Goal: Task Accomplishment & Management: Use online tool/utility

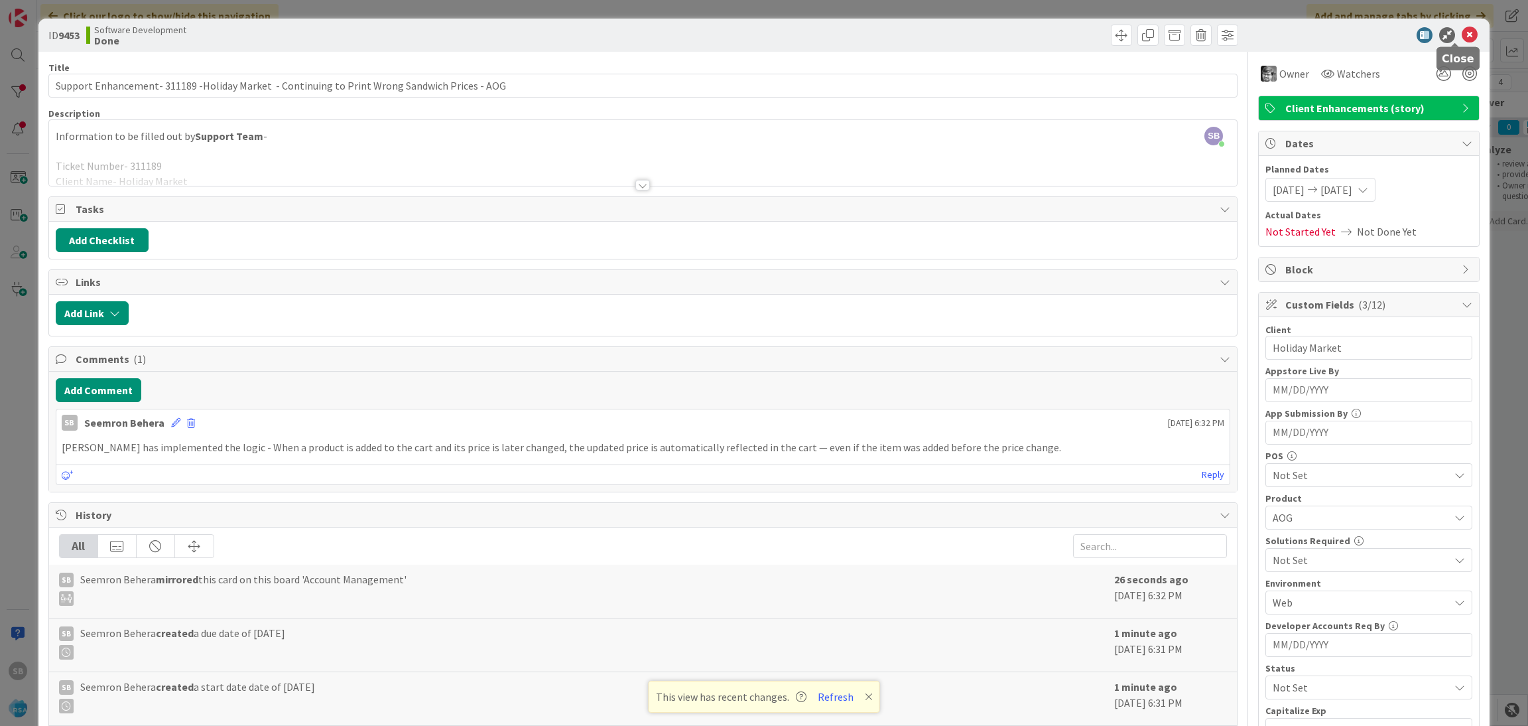
click at [1462, 36] on icon at bounding box center [1470, 35] width 16 height 16
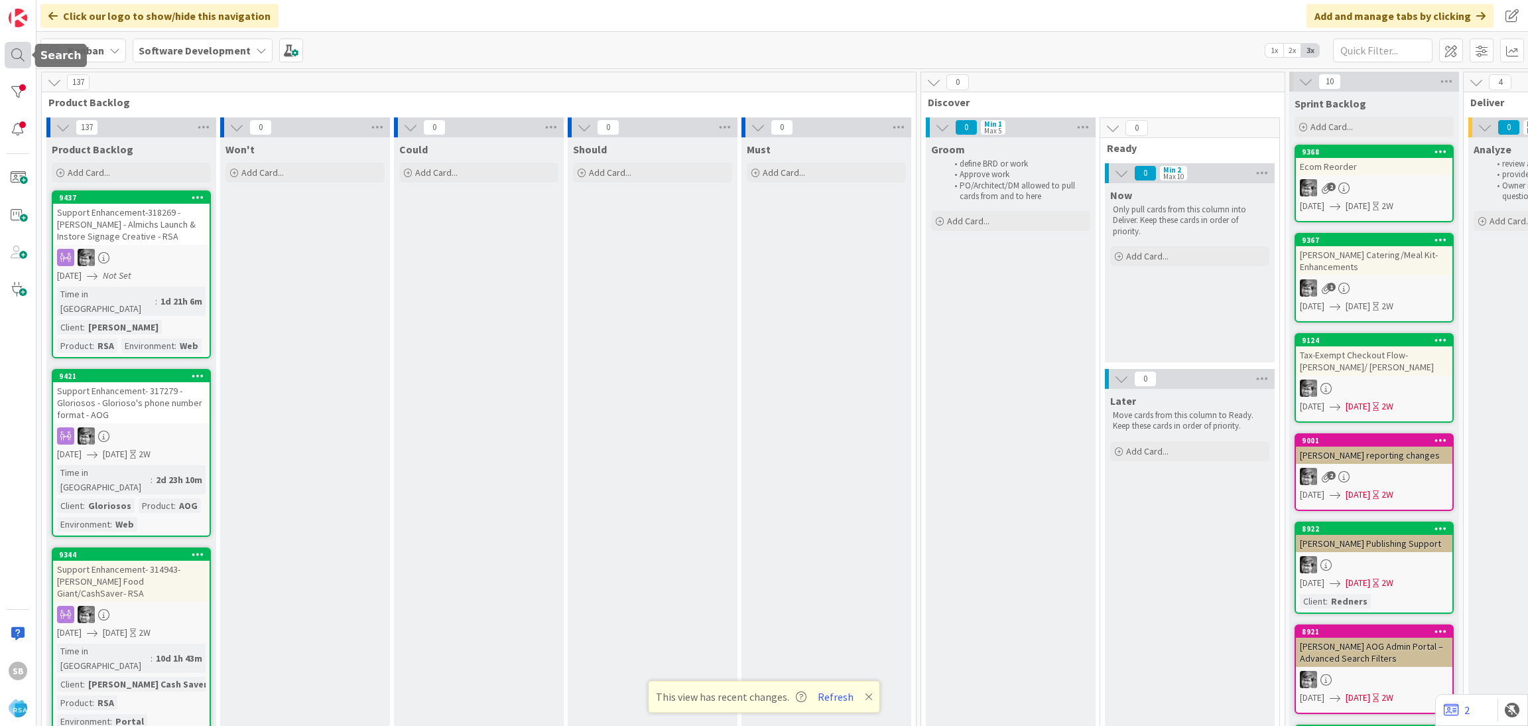
click at [9, 57] on div at bounding box center [18, 55] width 27 height 27
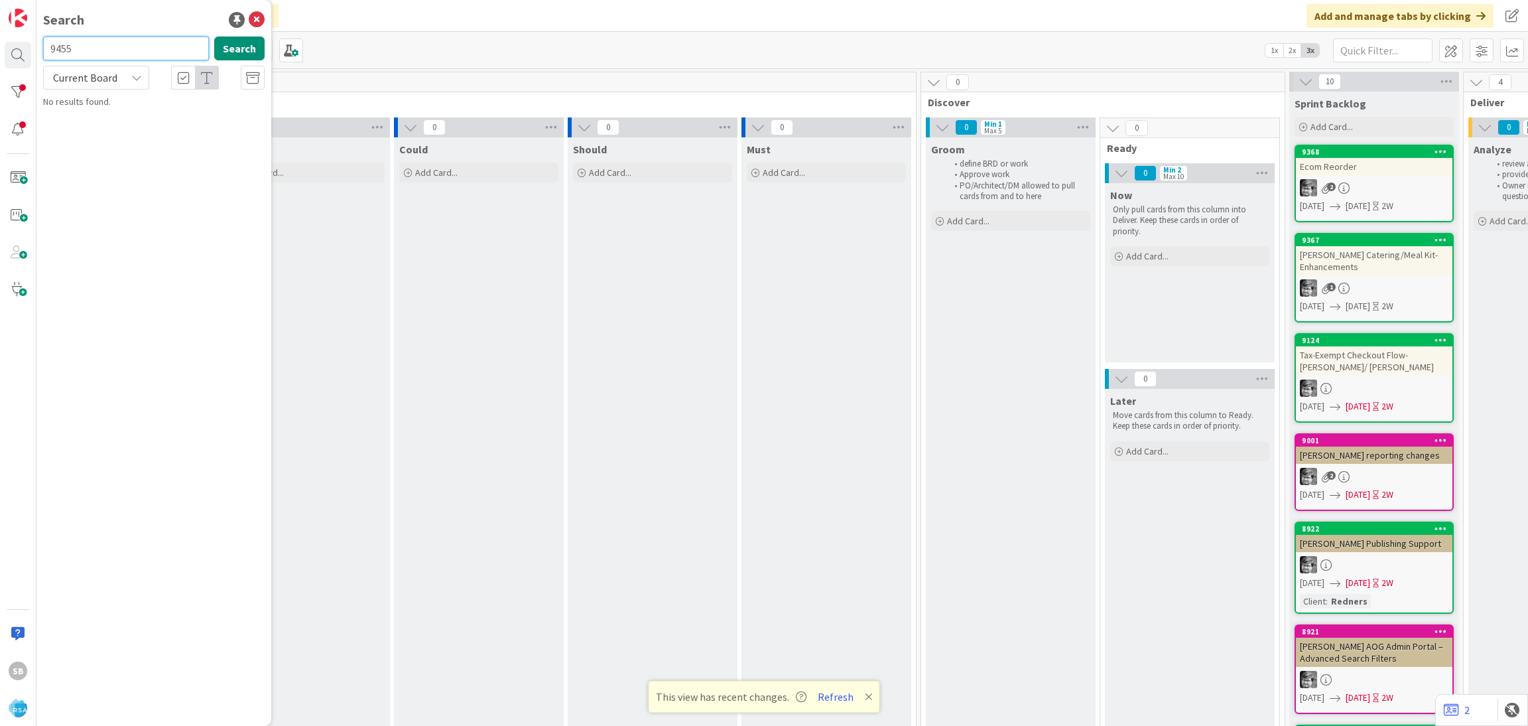
type input "9455"
click at [115, 75] on span "Current Board" at bounding box center [84, 77] width 69 height 19
click at [120, 124] on span "All Boards" at bounding box center [119, 133] width 138 height 20
click at [153, 111] on span "Support Maintenance - 319224- Super 1 food [PERSON_NAME]-RSA" at bounding box center [155, 124] width 186 height 26
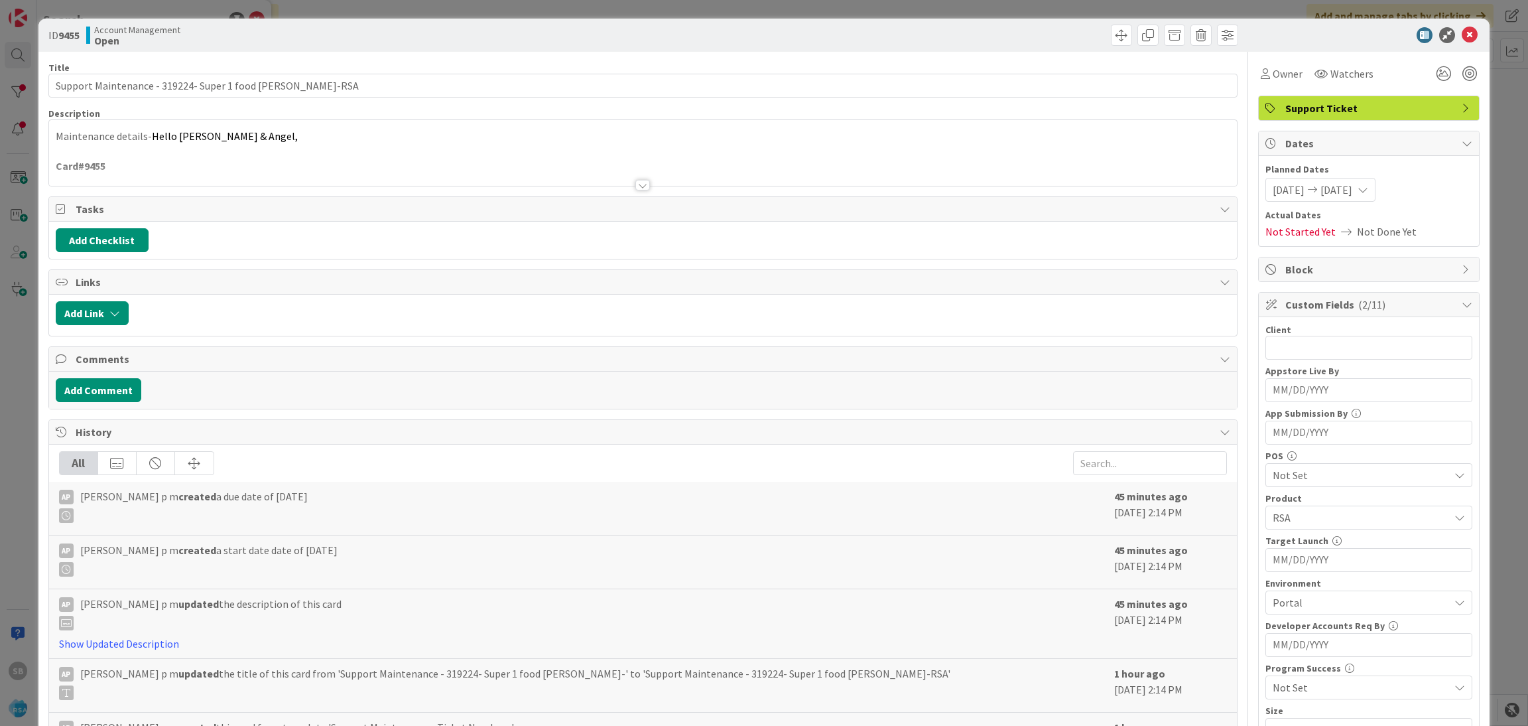
scroll to position [335, 0]
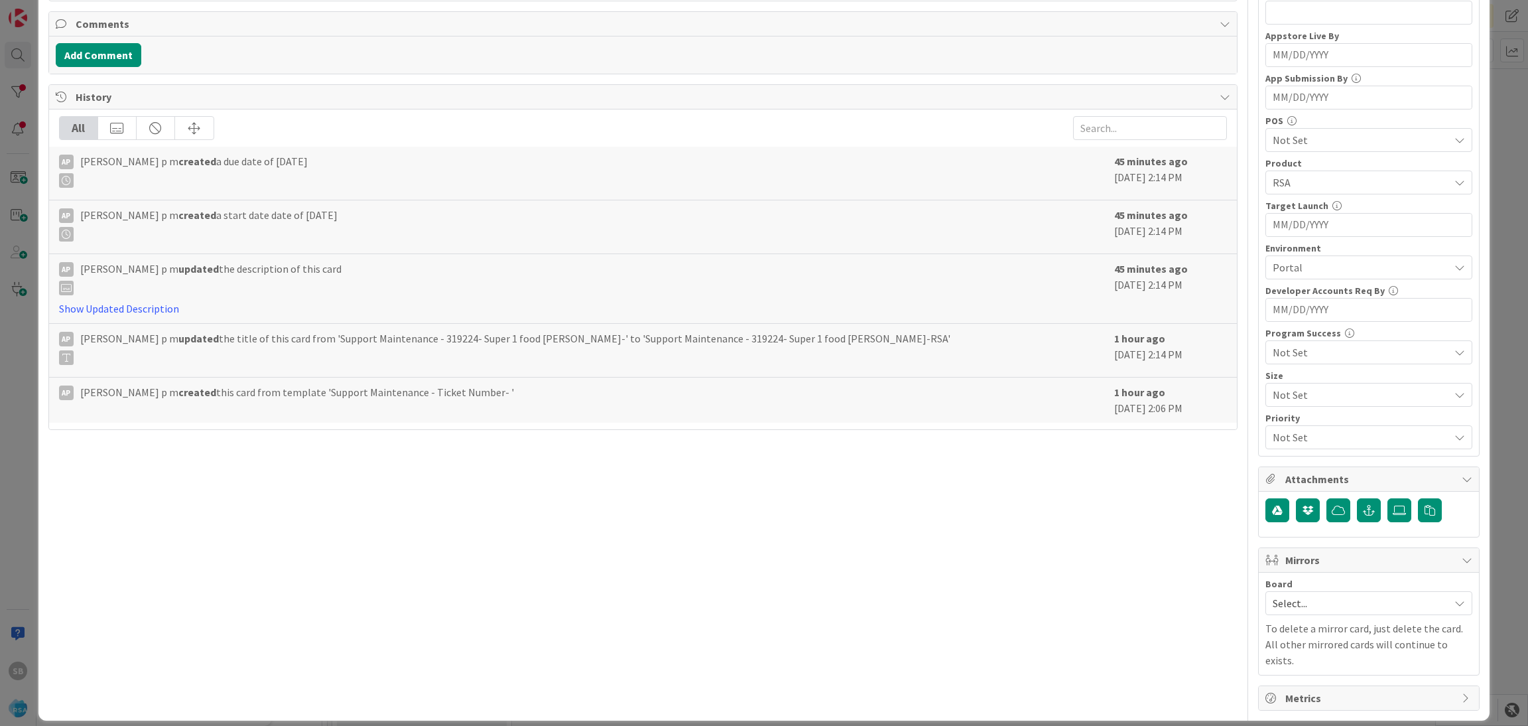
click at [1275, 598] on span "Select..." at bounding box center [1358, 603] width 170 height 19
click at [1290, 690] on span "Software Development" at bounding box center [1377, 689] width 175 height 20
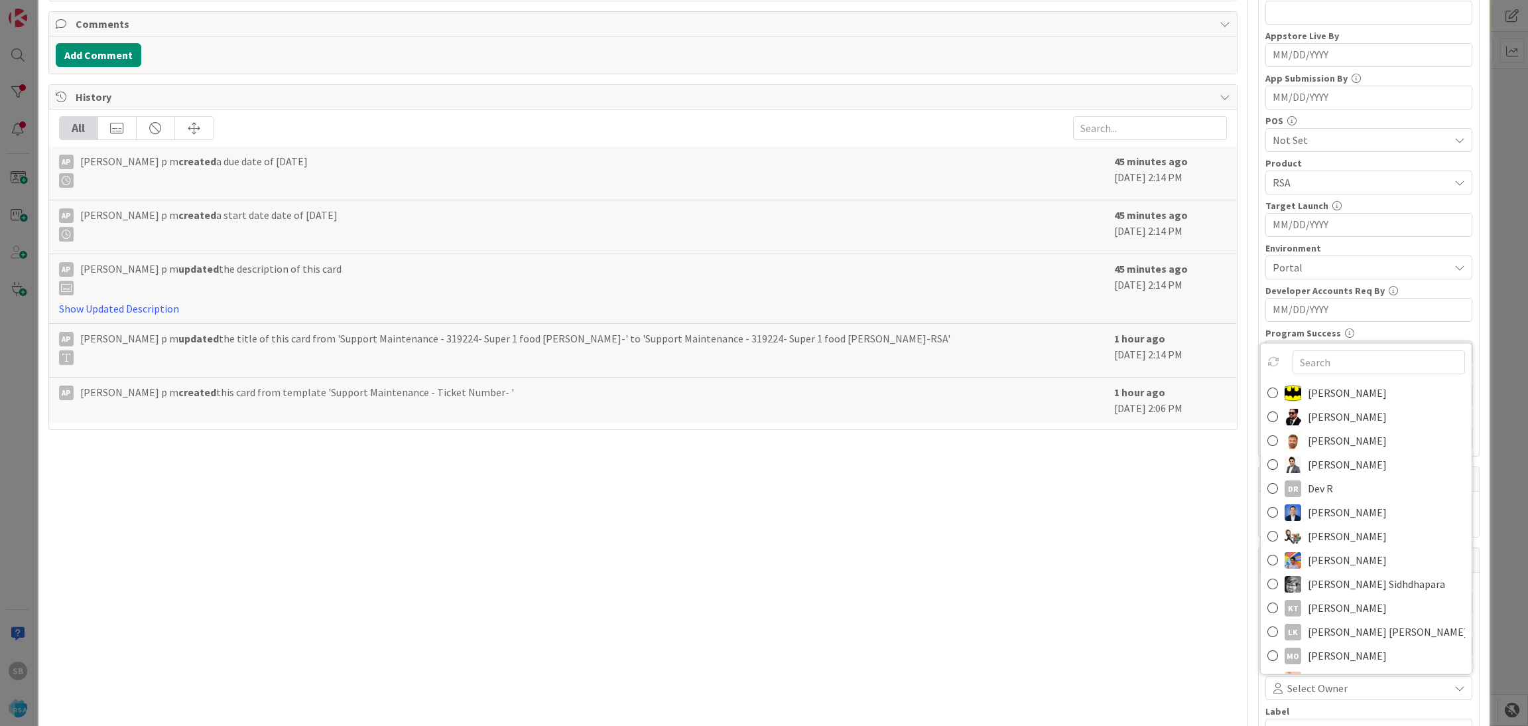
scroll to position [343, 0]
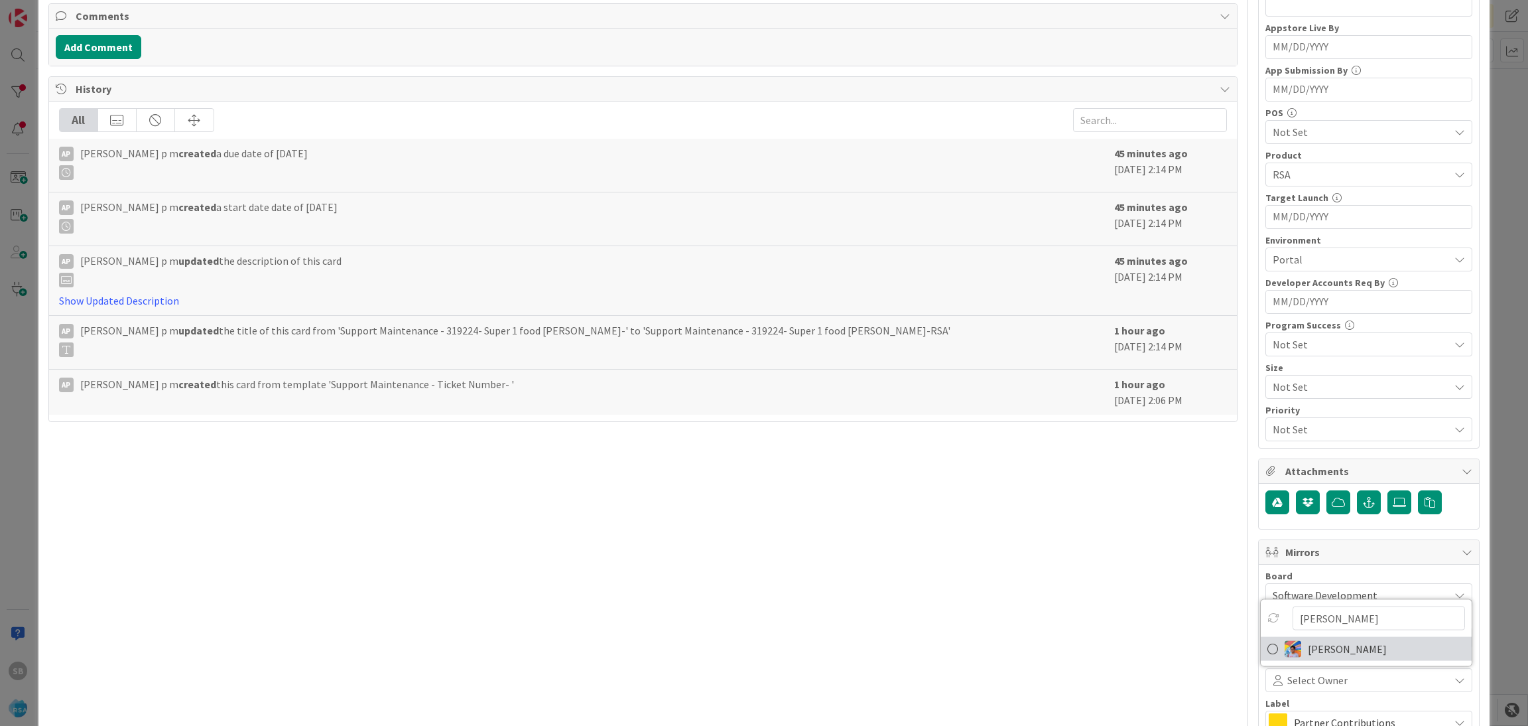
type input "[PERSON_NAME]"
click at [1324, 653] on span "[PERSON_NAME]" at bounding box center [1347, 649] width 79 height 20
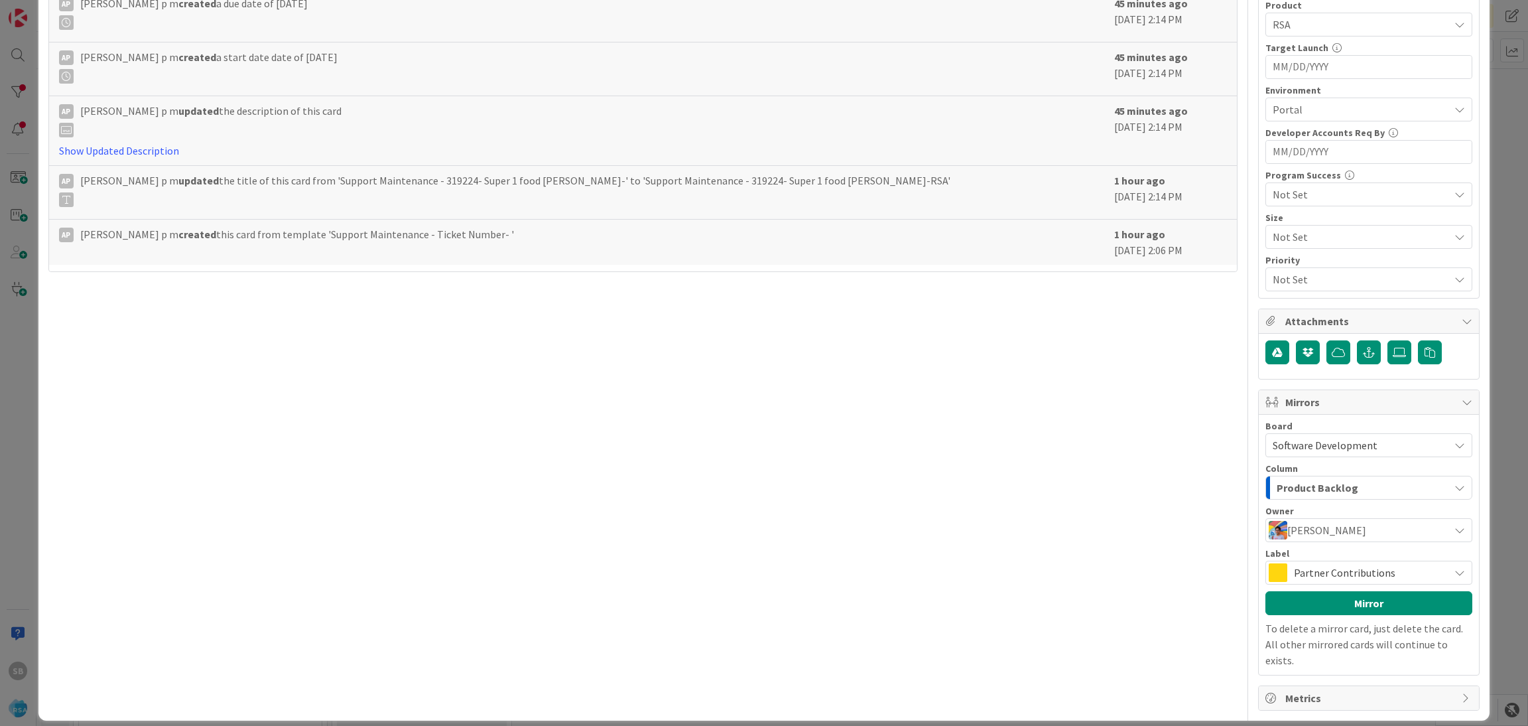
click at [1295, 578] on span "Partner Contributions" at bounding box center [1368, 572] width 149 height 19
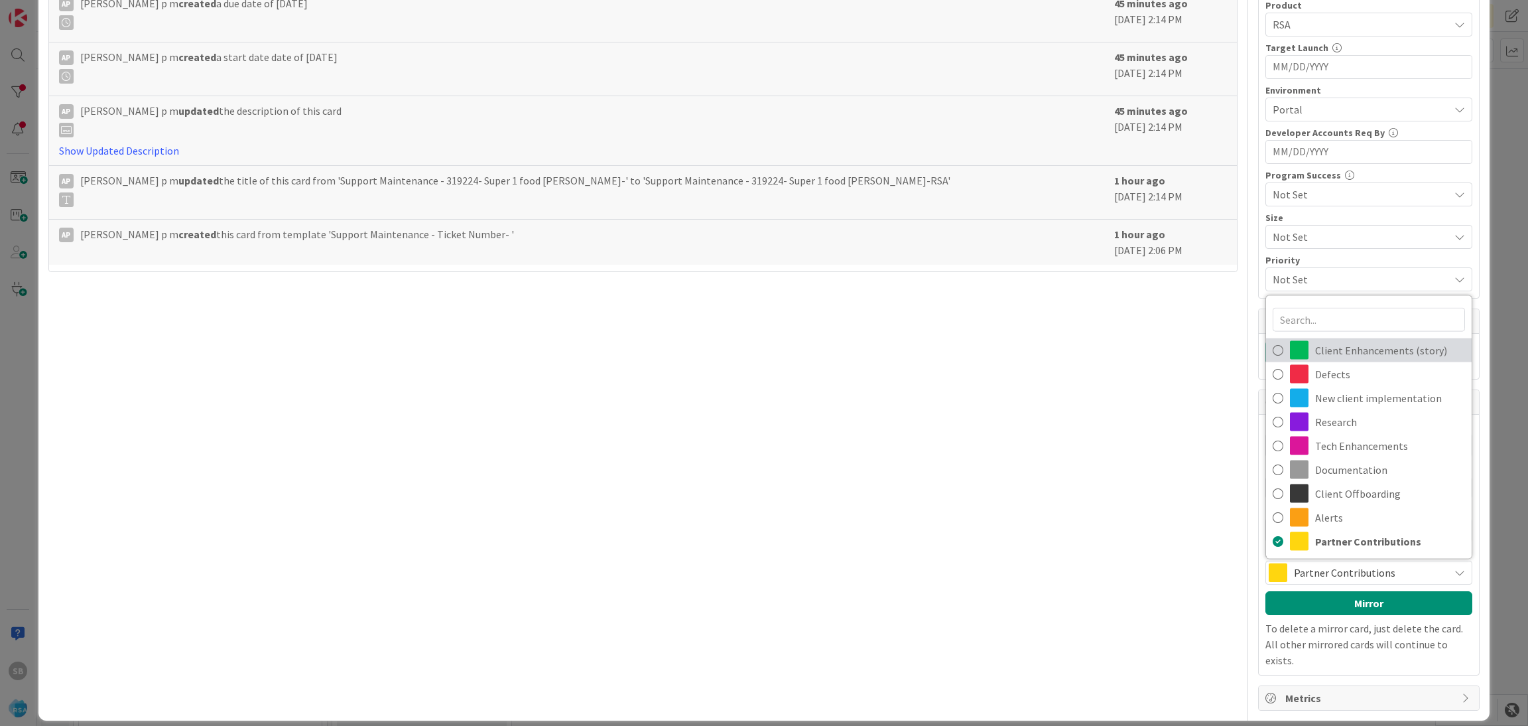
click at [1323, 346] on span "Client Enhancements (story)" at bounding box center [1390, 350] width 150 height 20
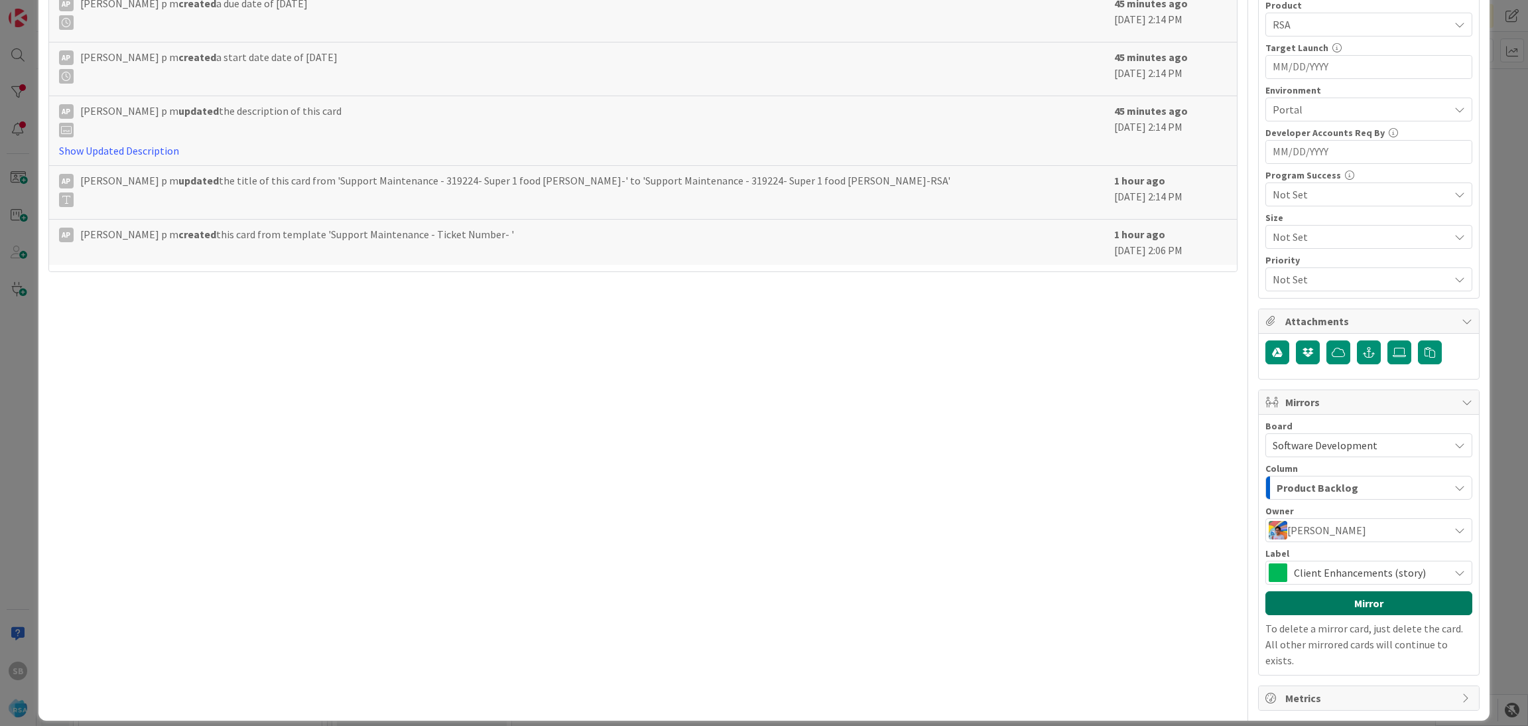
click at [1345, 606] on button "Mirror" at bounding box center [1369, 603] width 207 height 24
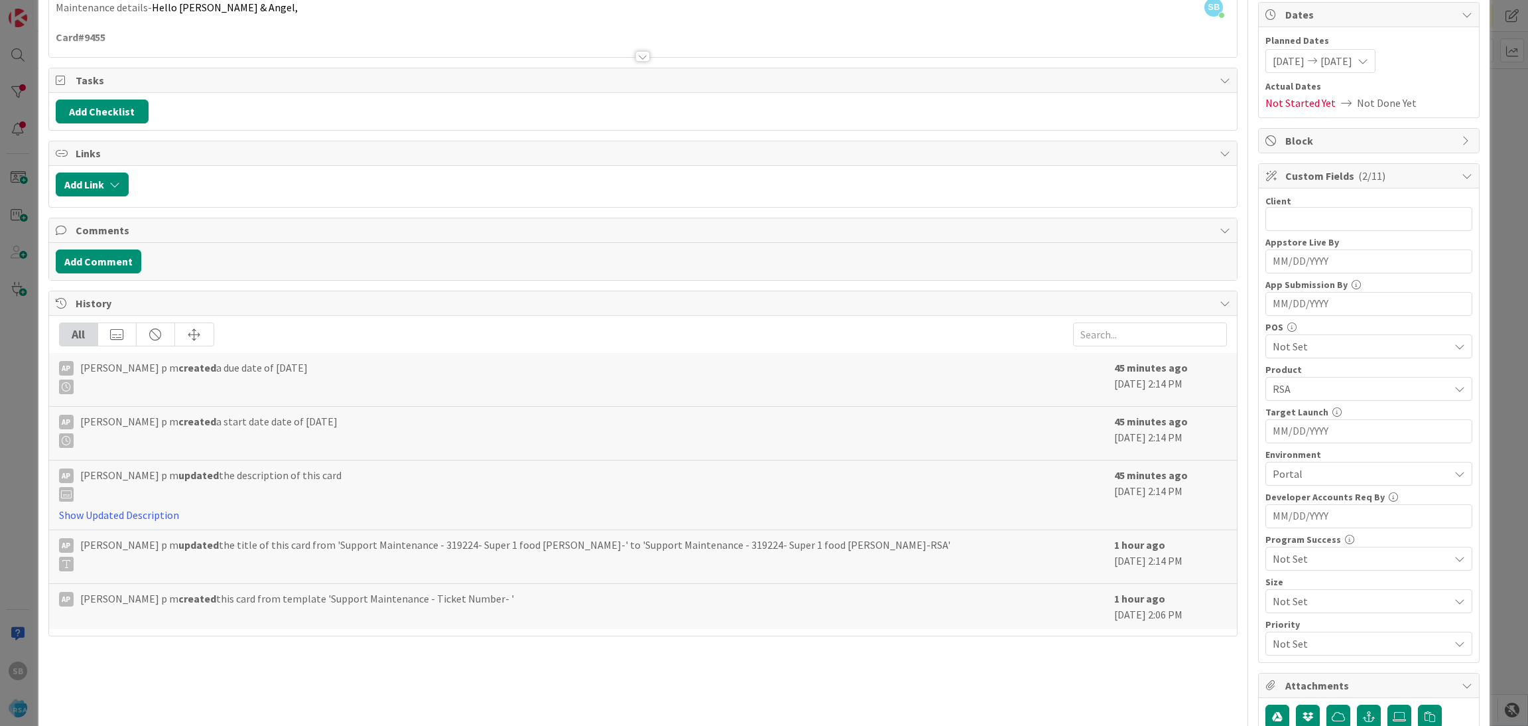
scroll to position [0, 0]
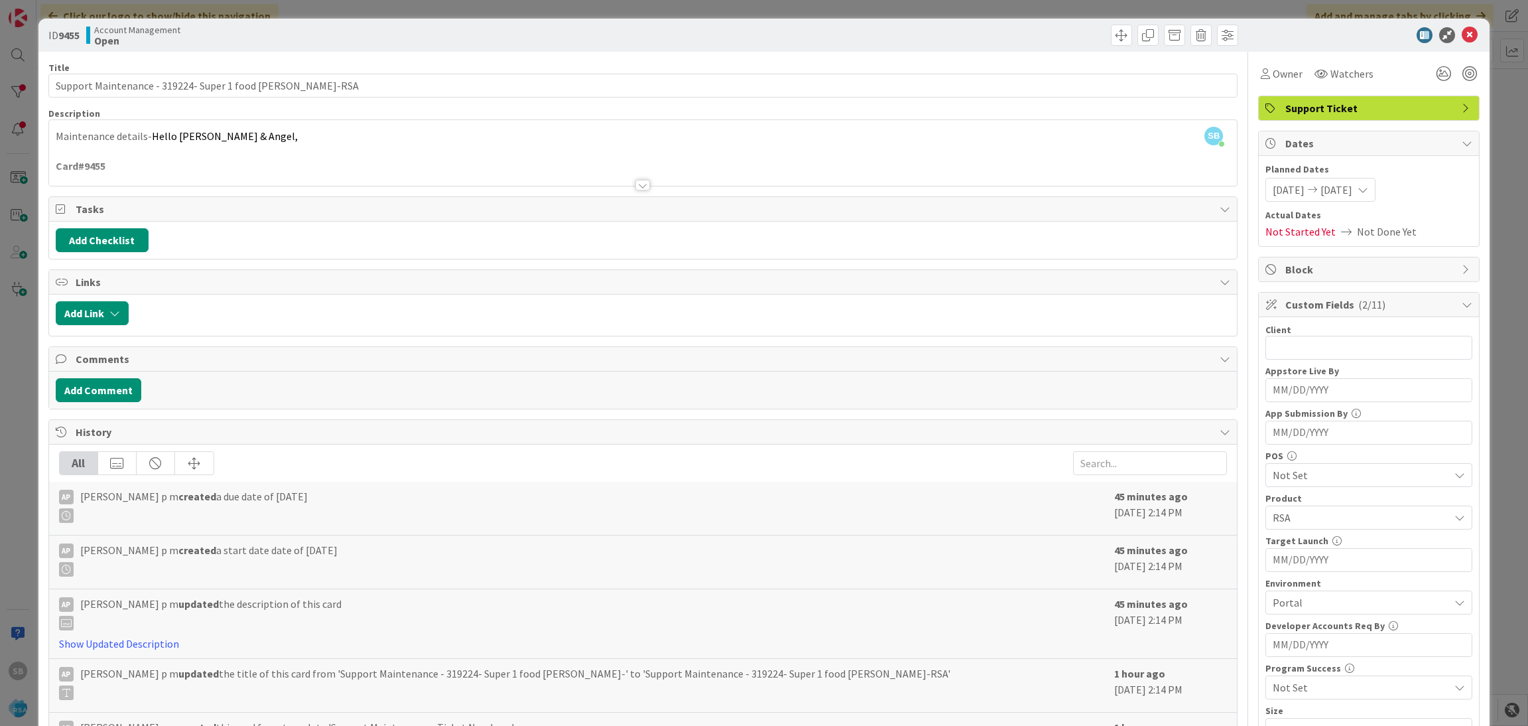
click at [391, 168] on div at bounding box center [643, 169] width 1189 height 34
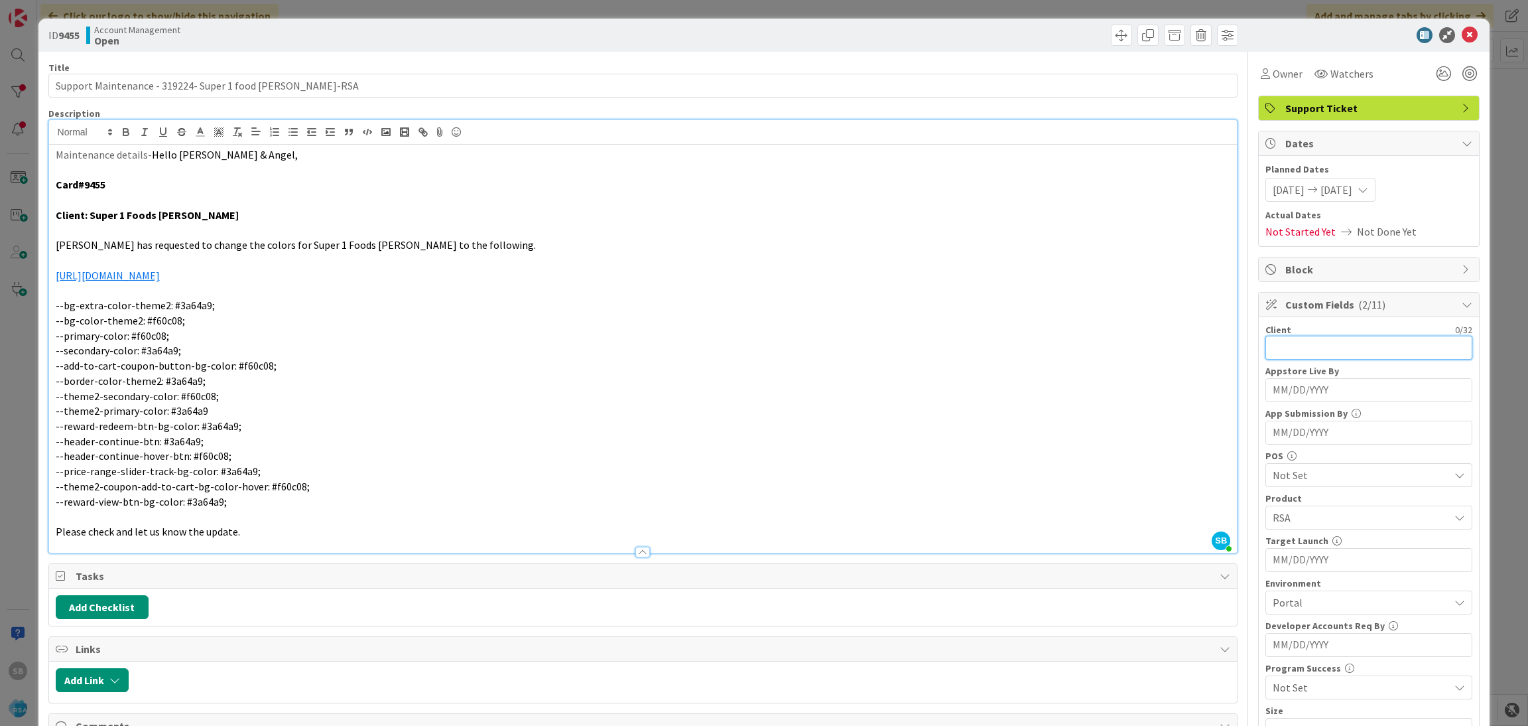
click at [1283, 346] on input "text" at bounding box center [1369, 348] width 207 height 24
type input "Super 1 Foods [PERSON_NAME]"
click at [1462, 31] on icon at bounding box center [1470, 35] width 16 height 16
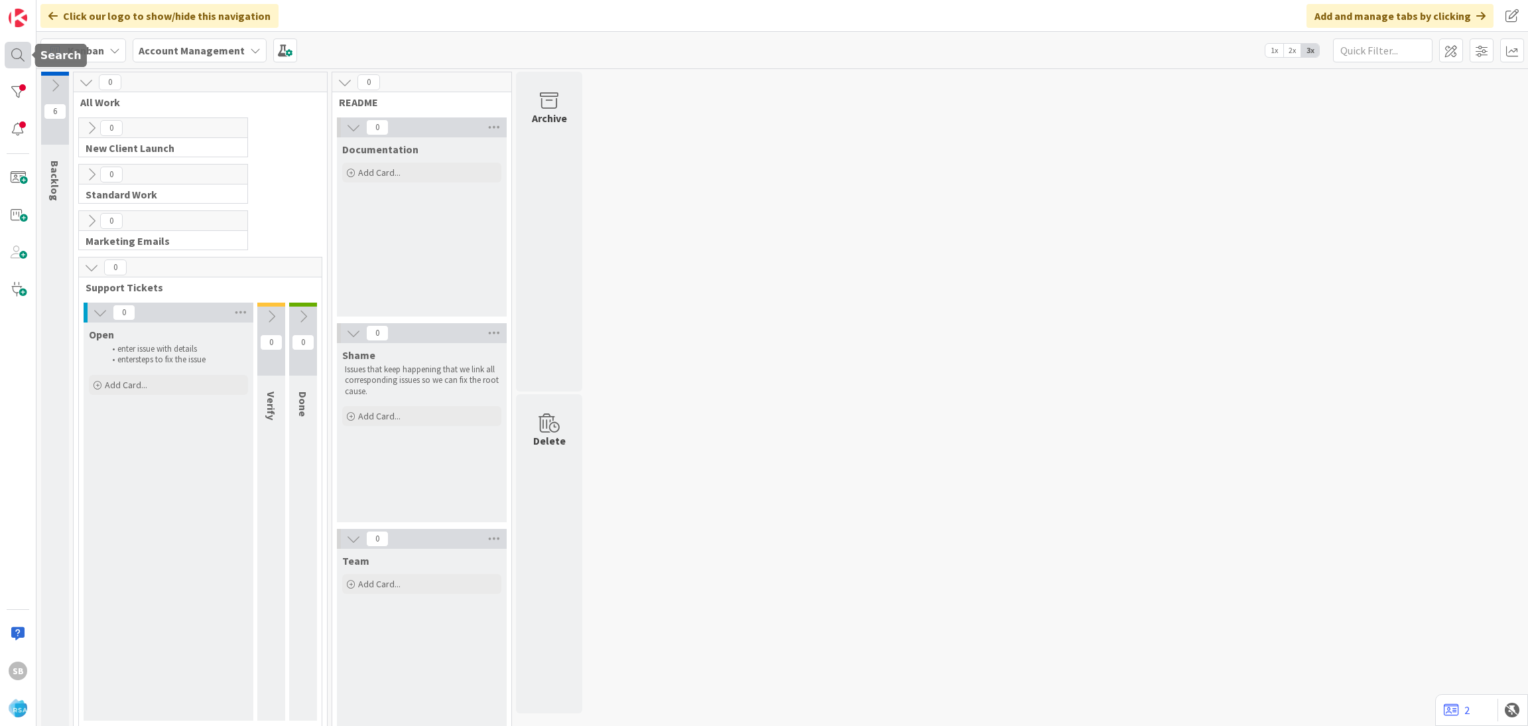
click at [15, 56] on div at bounding box center [18, 55] width 27 height 27
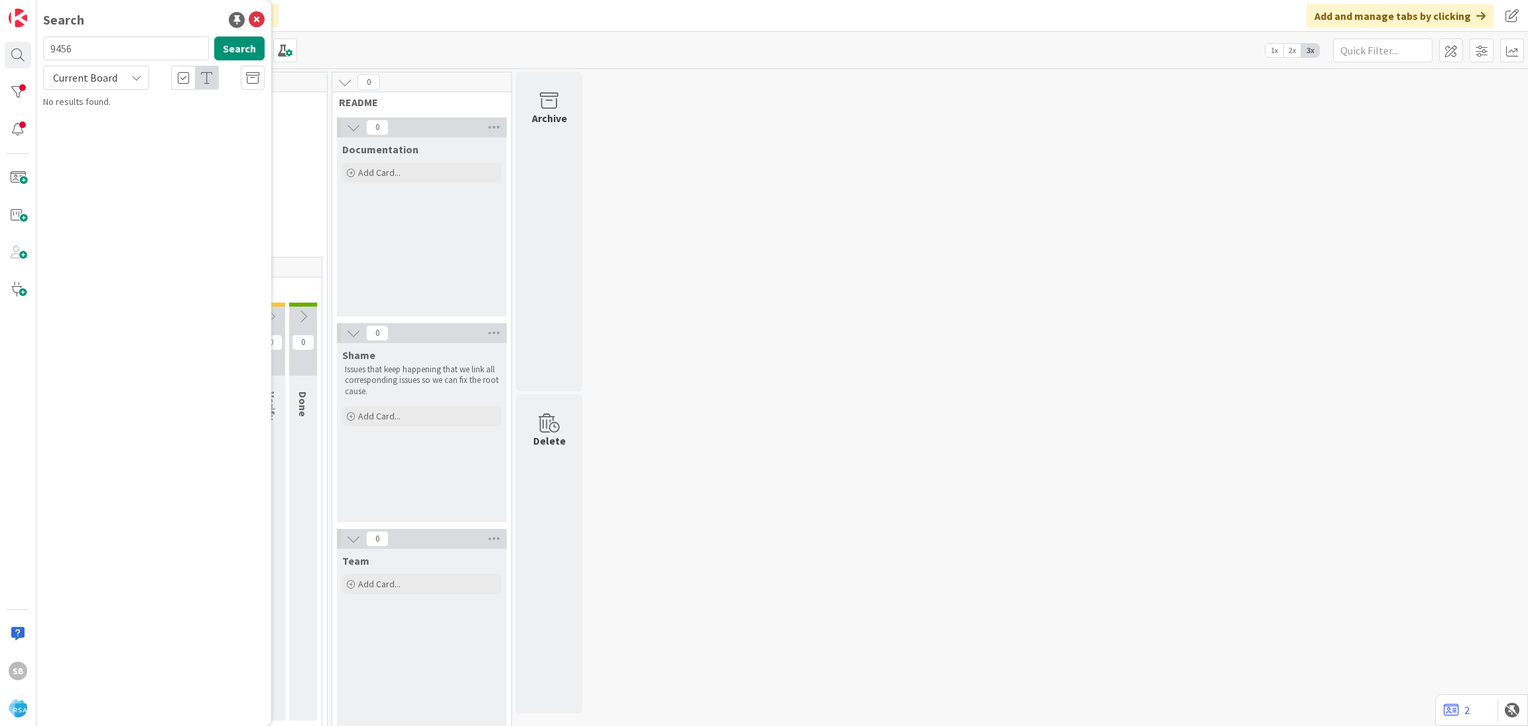
type input "9456"
click at [113, 113] on span "Support Maintenance - 319216- [PERSON_NAME] Pic n Sav- RSA" at bounding box center [139, 124] width 154 height 26
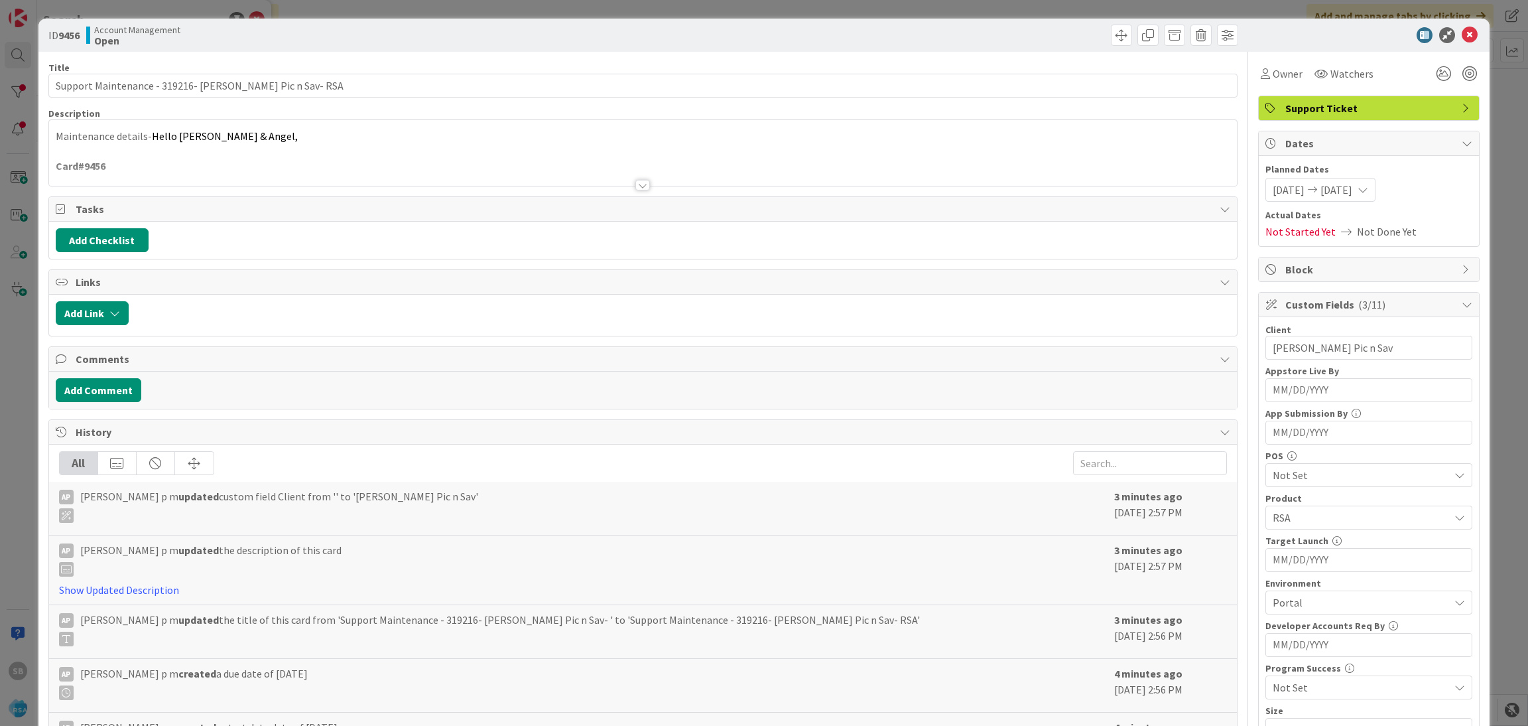
scroll to position [335, 0]
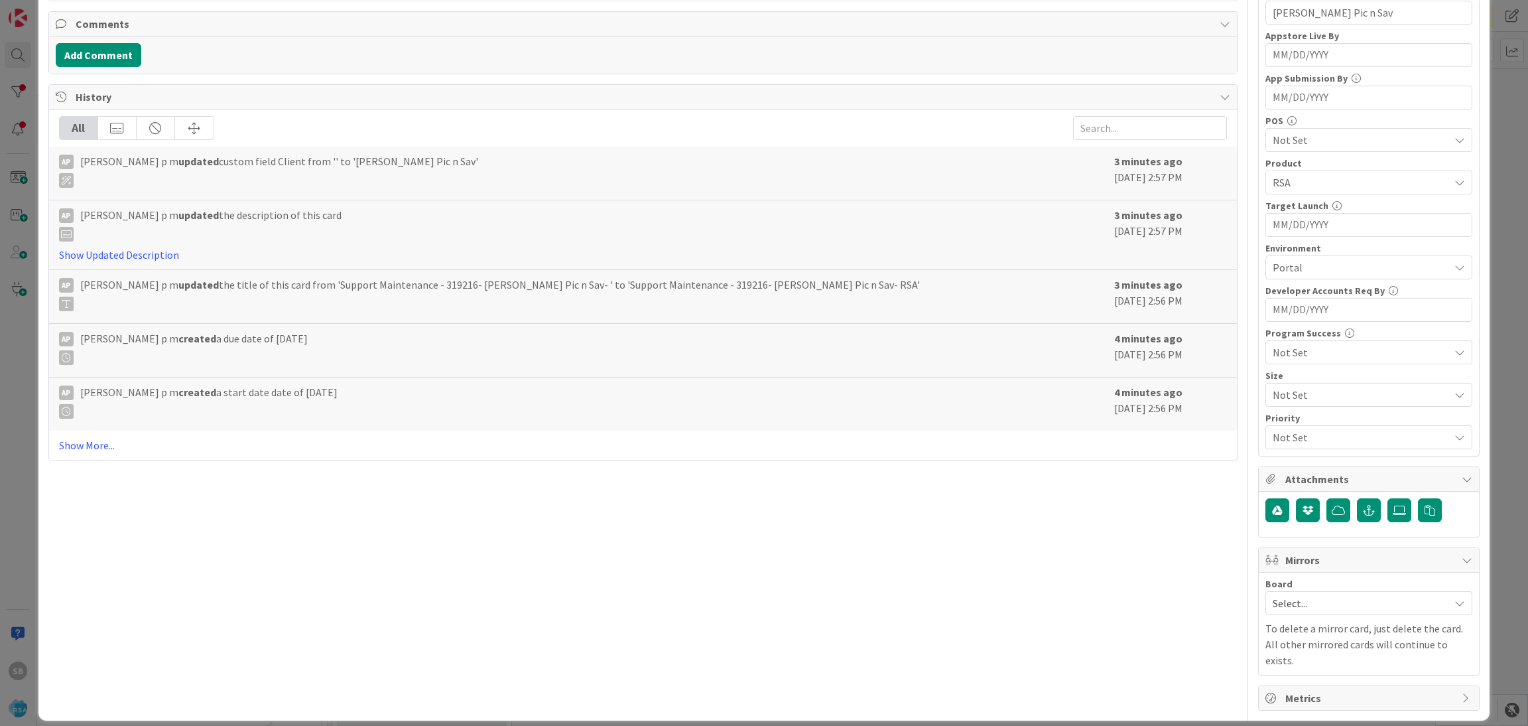
click at [1335, 602] on span "Select..." at bounding box center [1358, 603] width 170 height 19
click at [1308, 681] on link "Software Development" at bounding box center [1369, 689] width 206 height 24
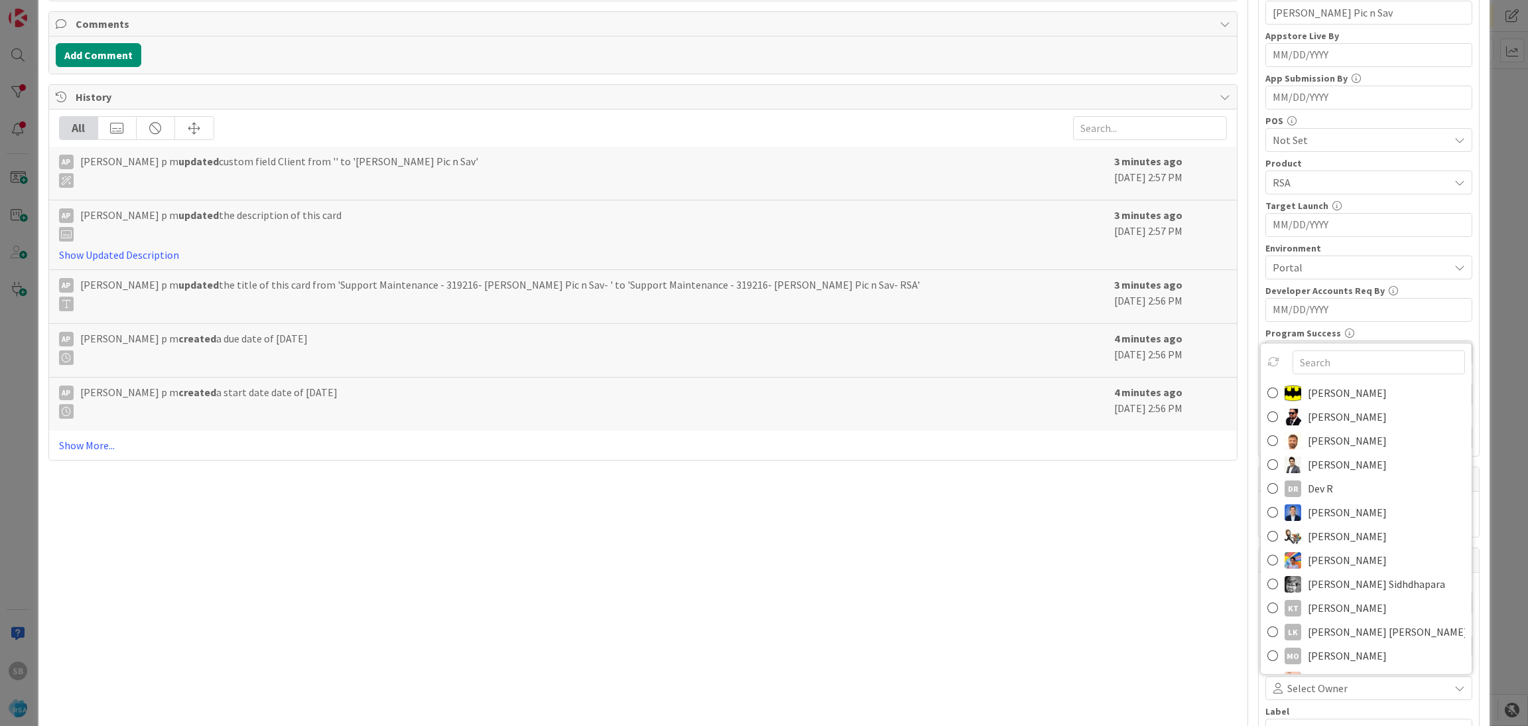
scroll to position [343, 0]
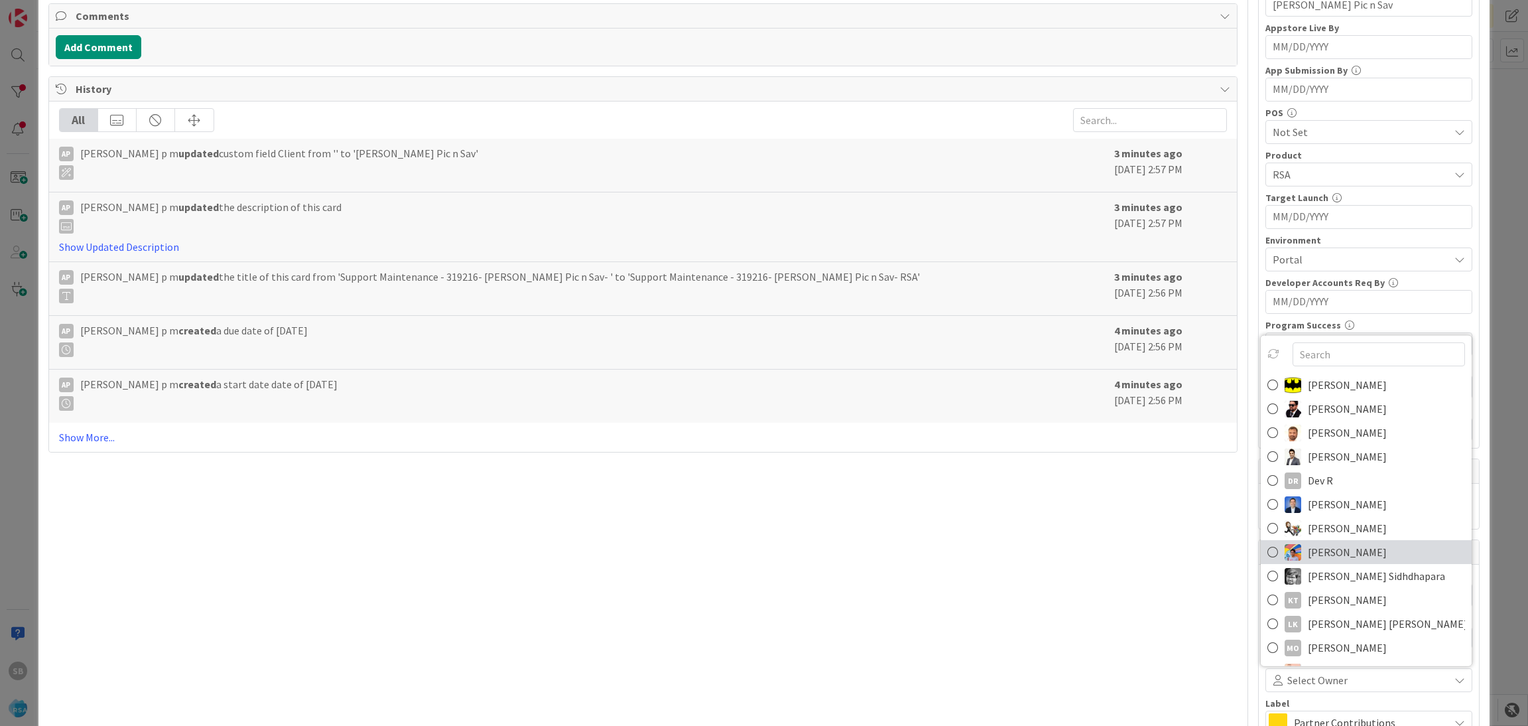
click at [1354, 553] on span "[PERSON_NAME]" at bounding box center [1347, 552] width 79 height 20
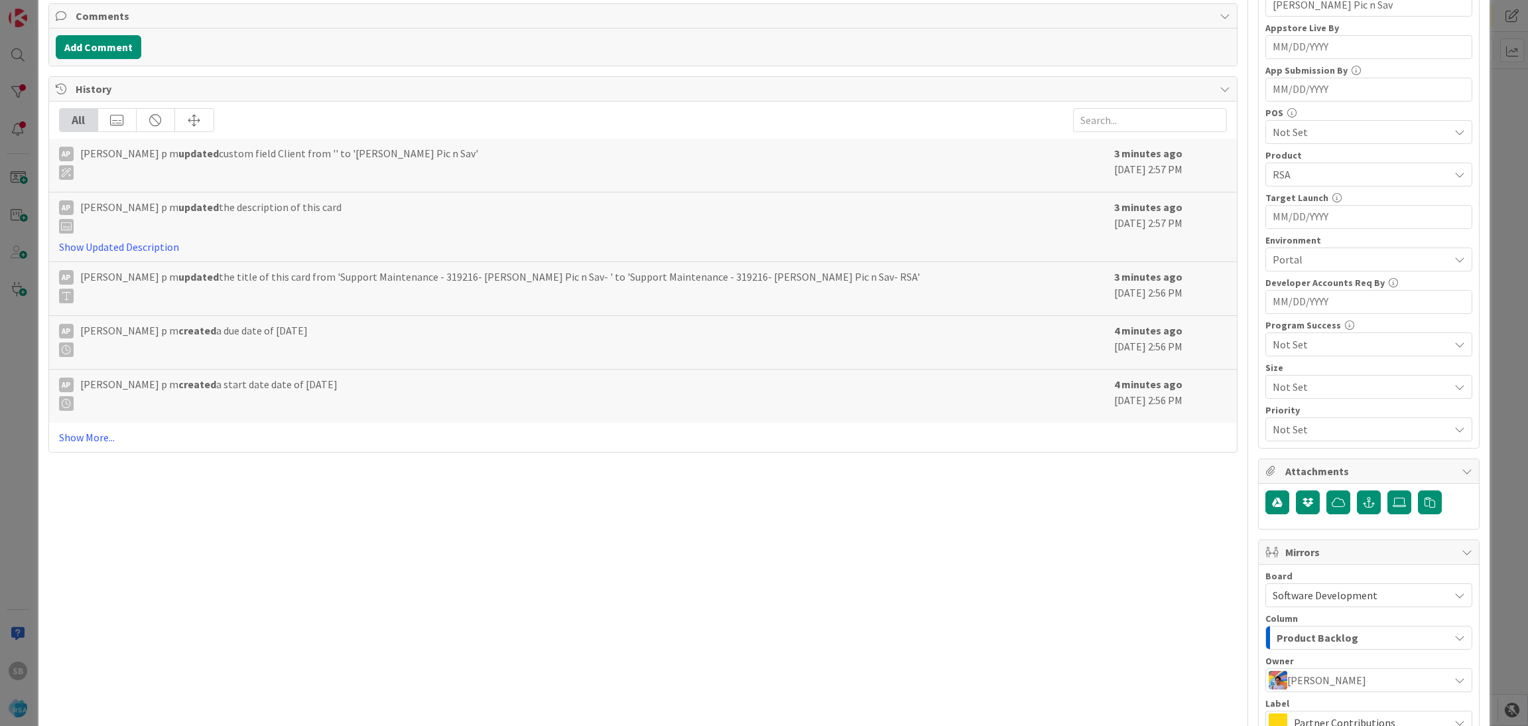
scroll to position [493, 0]
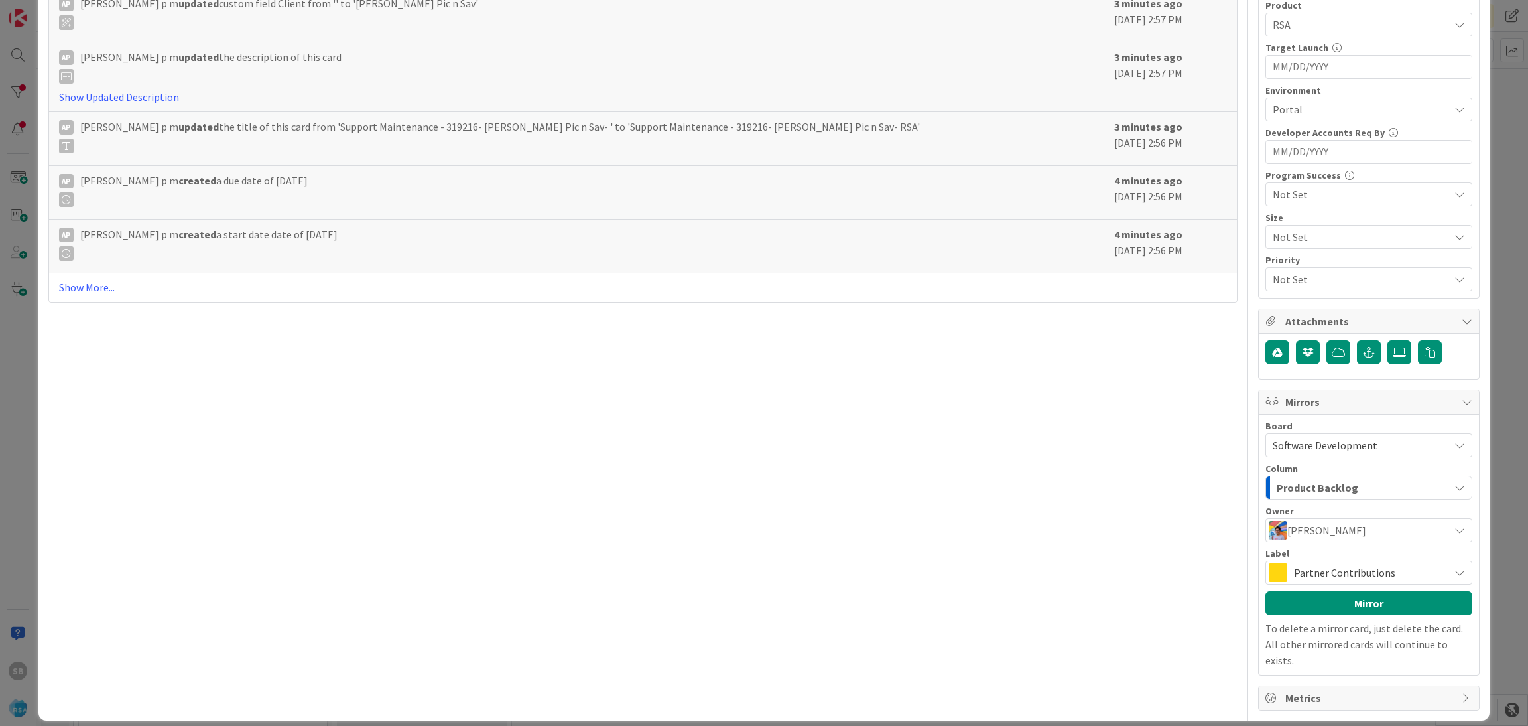
click at [1378, 578] on span "Partner Contributions" at bounding box center [1368, 572] width 149 height 19
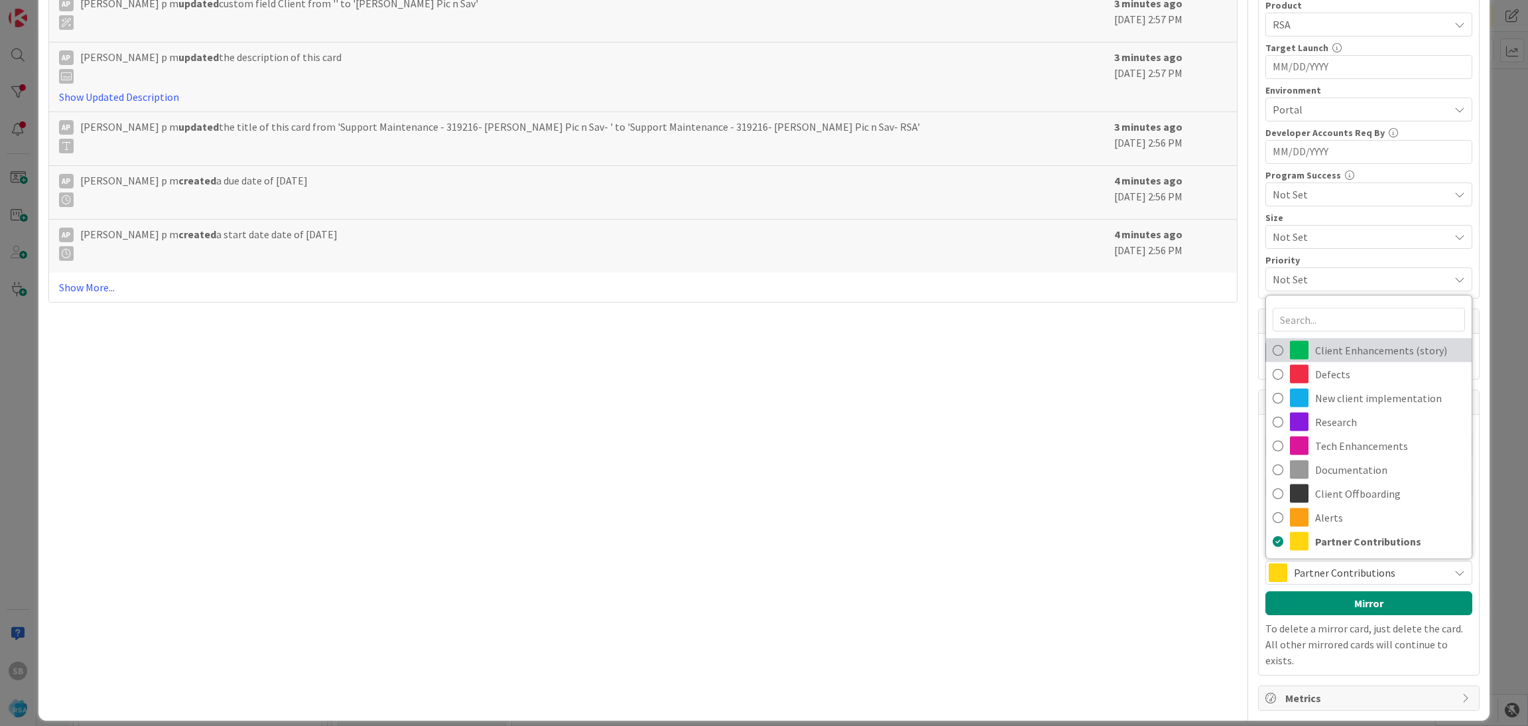
click at [1350, 355] on span "Client Enhancements (story)" at bounding box center [1390, 350] width 150 height 20
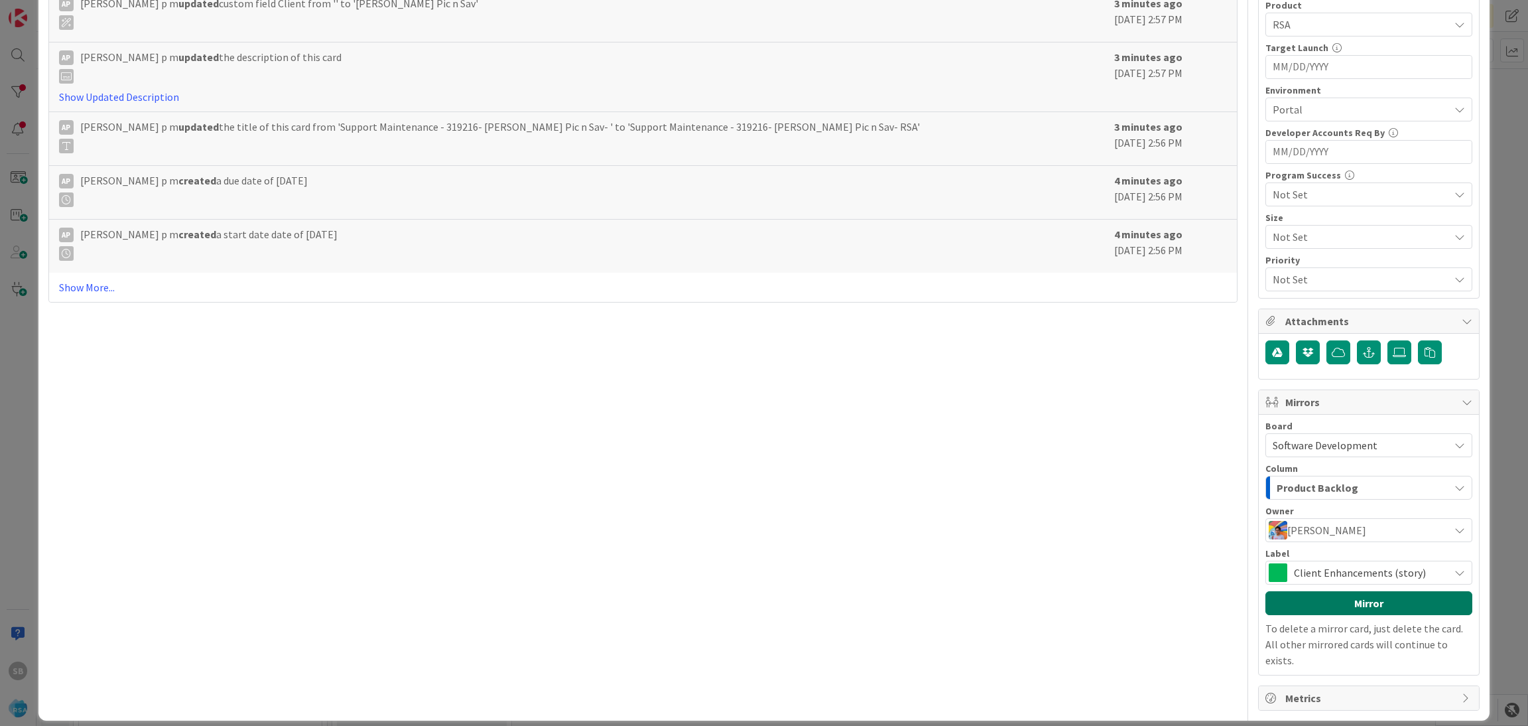
click at [1352, 598] on button "Mirror" at bounding box center [1369, 603] width 207 height 24
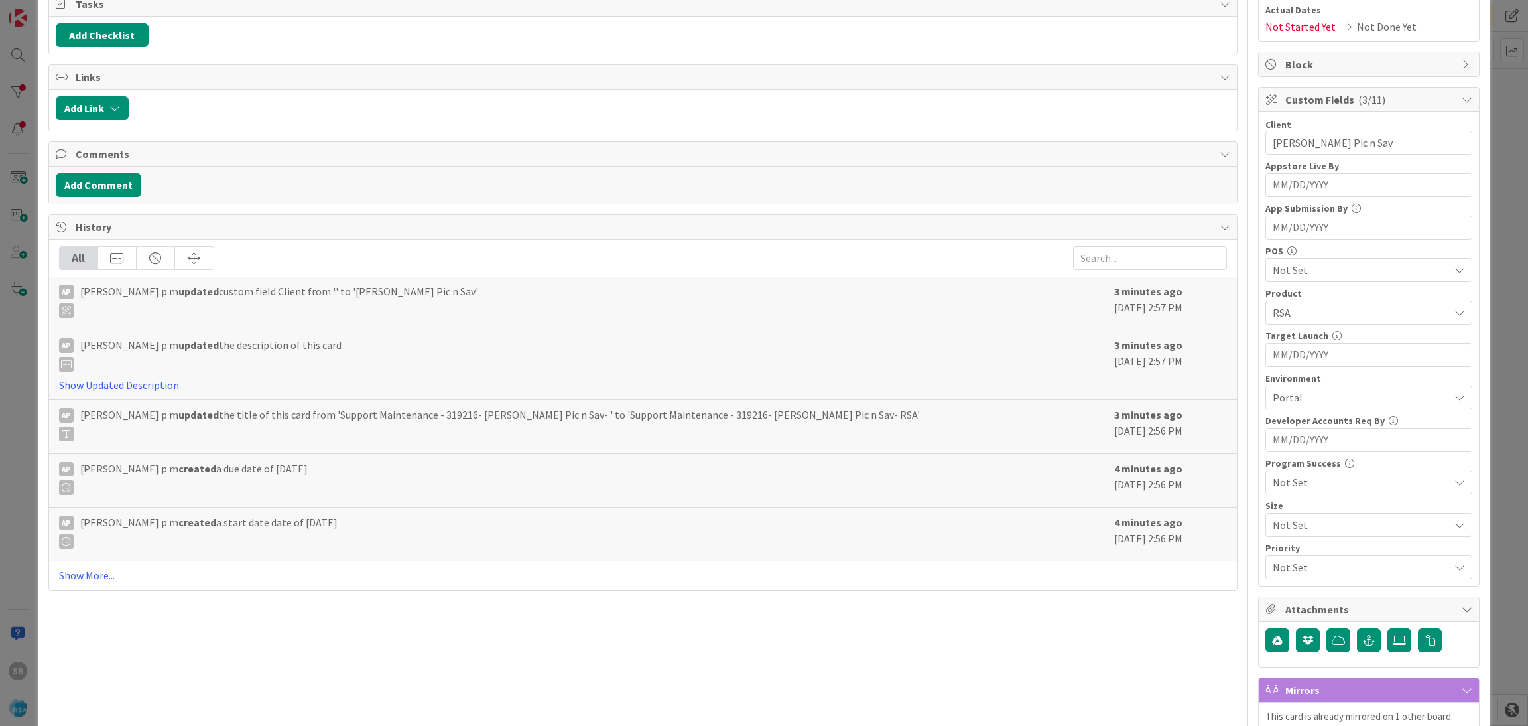
scroll to position [0, 0]
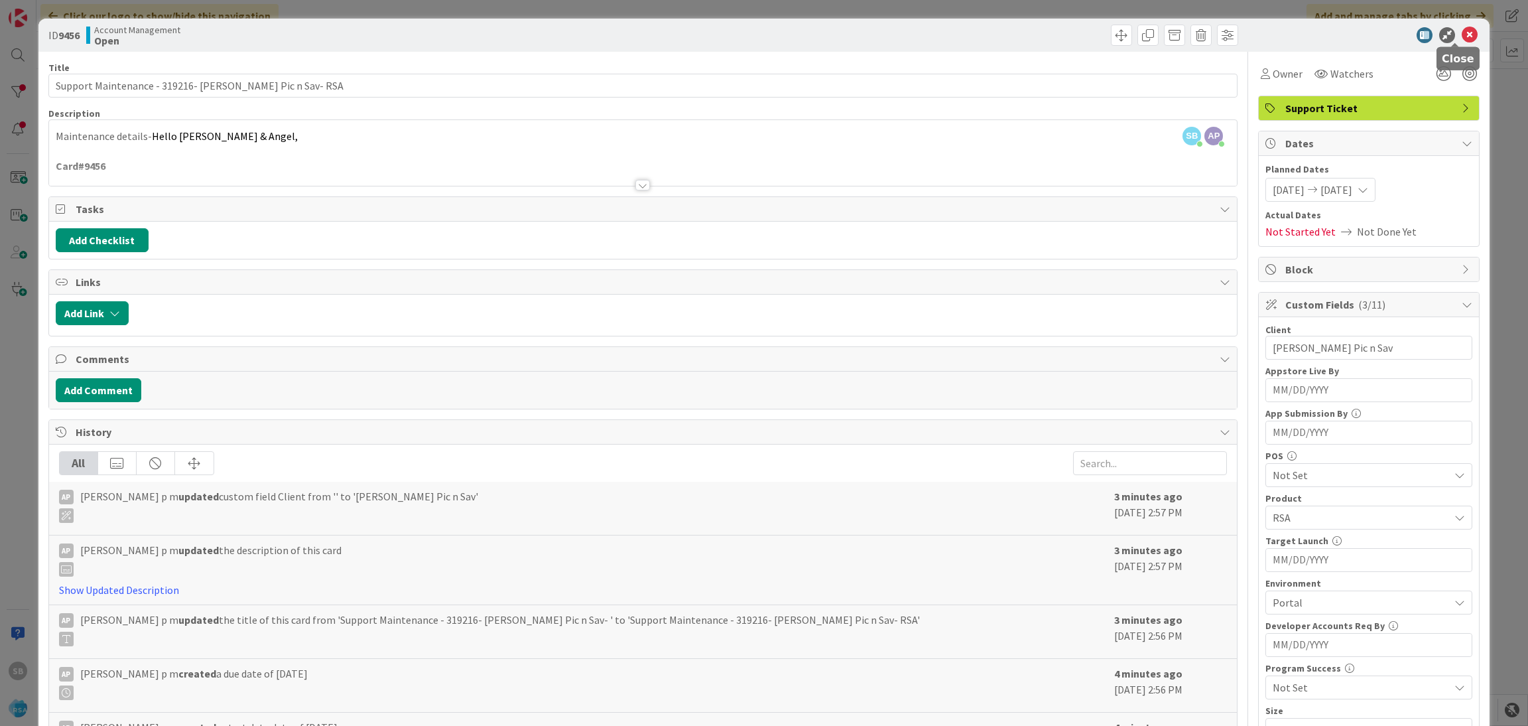
click at [1462, 33] on icon at bounding box center [1470, 35] width 16 height 16
